Goal: Transaction & Acquisition: Purchase product/service

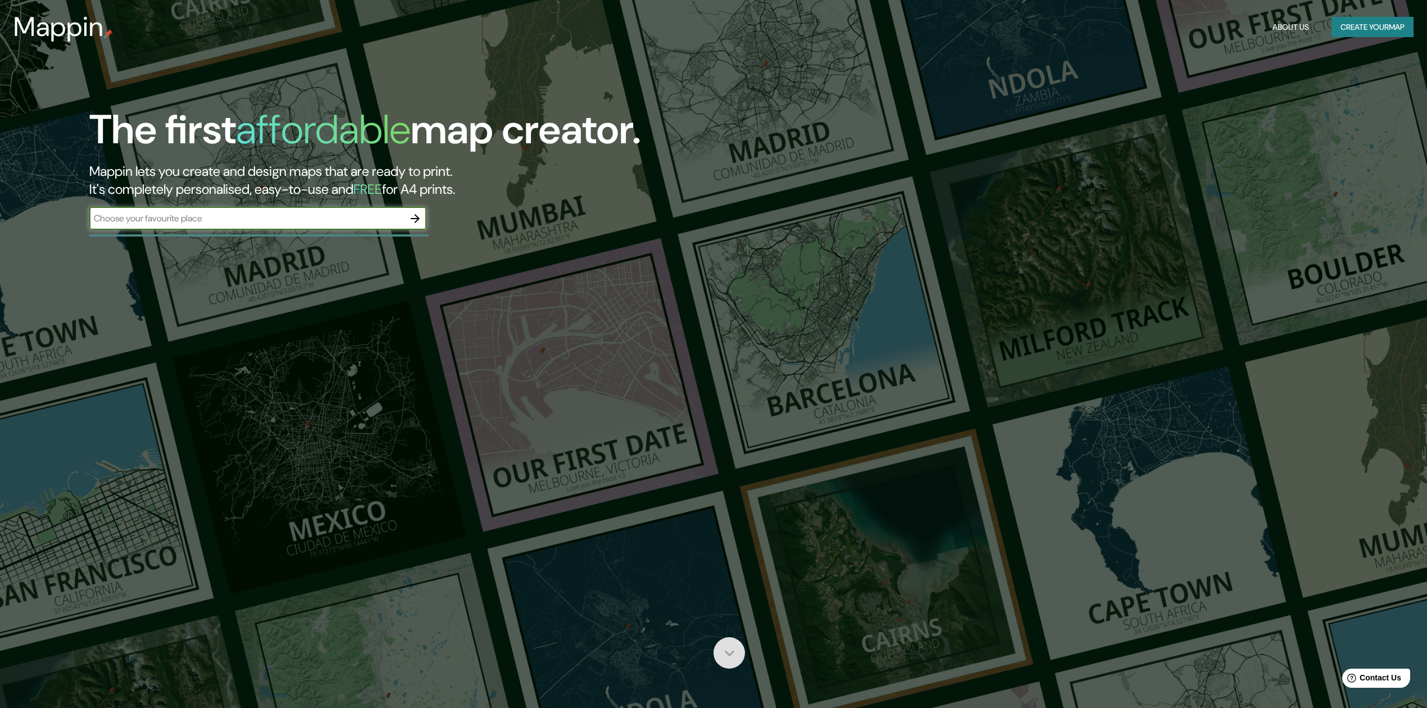
click at [737, 648] on icon at bounding box center [730, 653] width 20 height 20
click at [255, 219] on input "text" at bounding box center [246, 218] width 315 height 13
type input "[GEOGRAPHIC_DATA]"
click at [420, 217] on icon "button" at bounding box center [414, 218] width 13 height 13
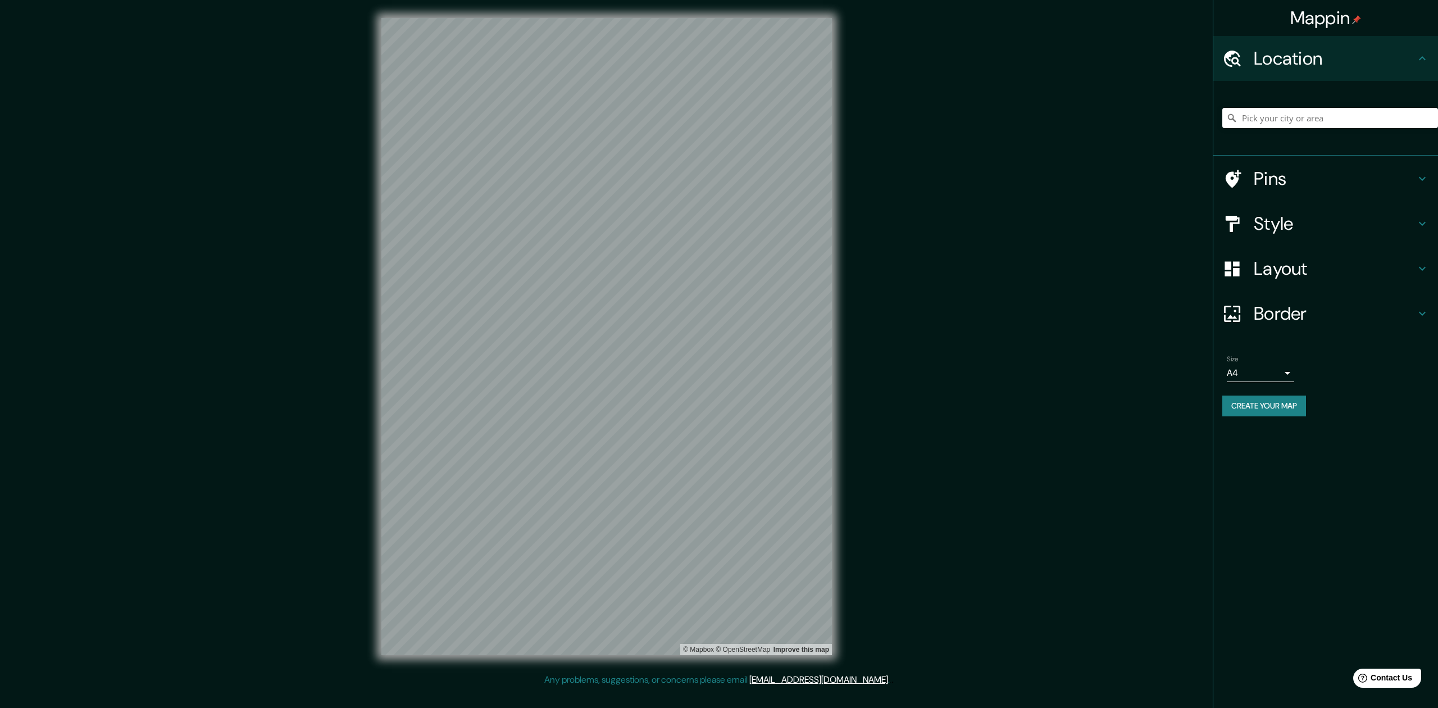
click at [859, 345] on div "Mappin Location Pins Style Layout Border Choose a border. Hint : you can make l…" at bounding box center [719, 345] width 1438 height 691
click at [884, 387] on div "Mappin Location Pins Style Layout Border Choose a border. Hint : you can make l…" at bounding box center [719, 345] width 1438 height 691
